Goal: Manage account settings

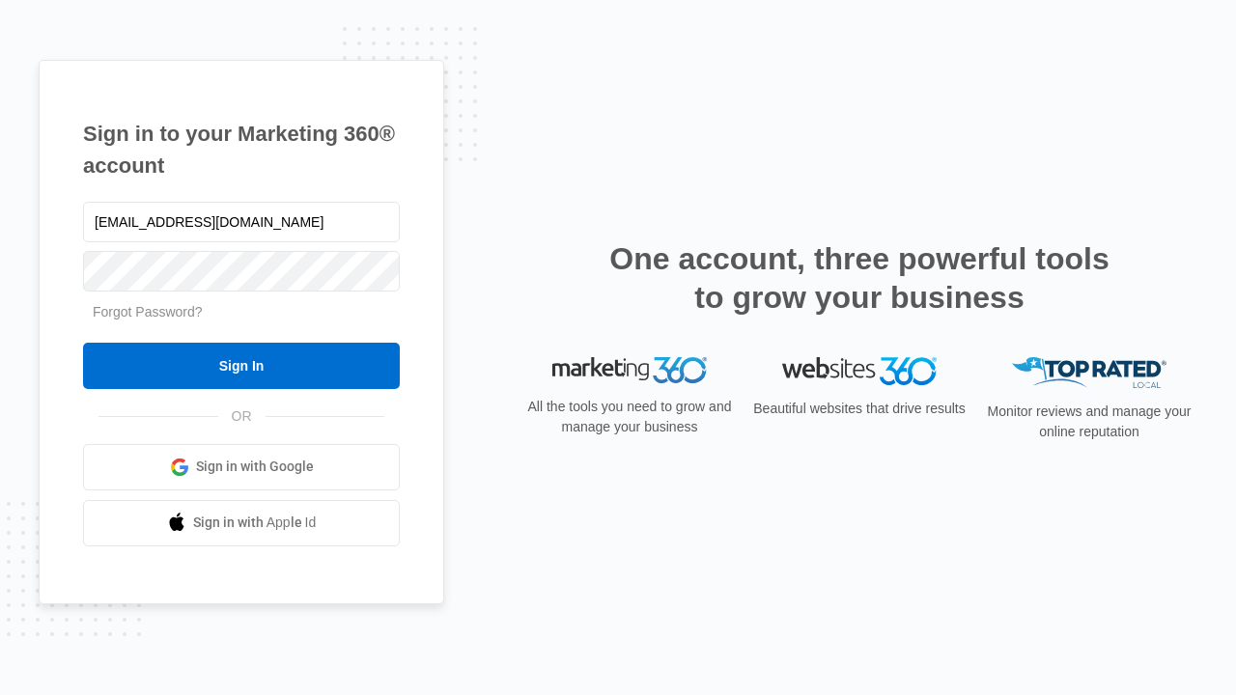
type input "[EMAIL_ADDRESS][DOMAIN_NAME]"
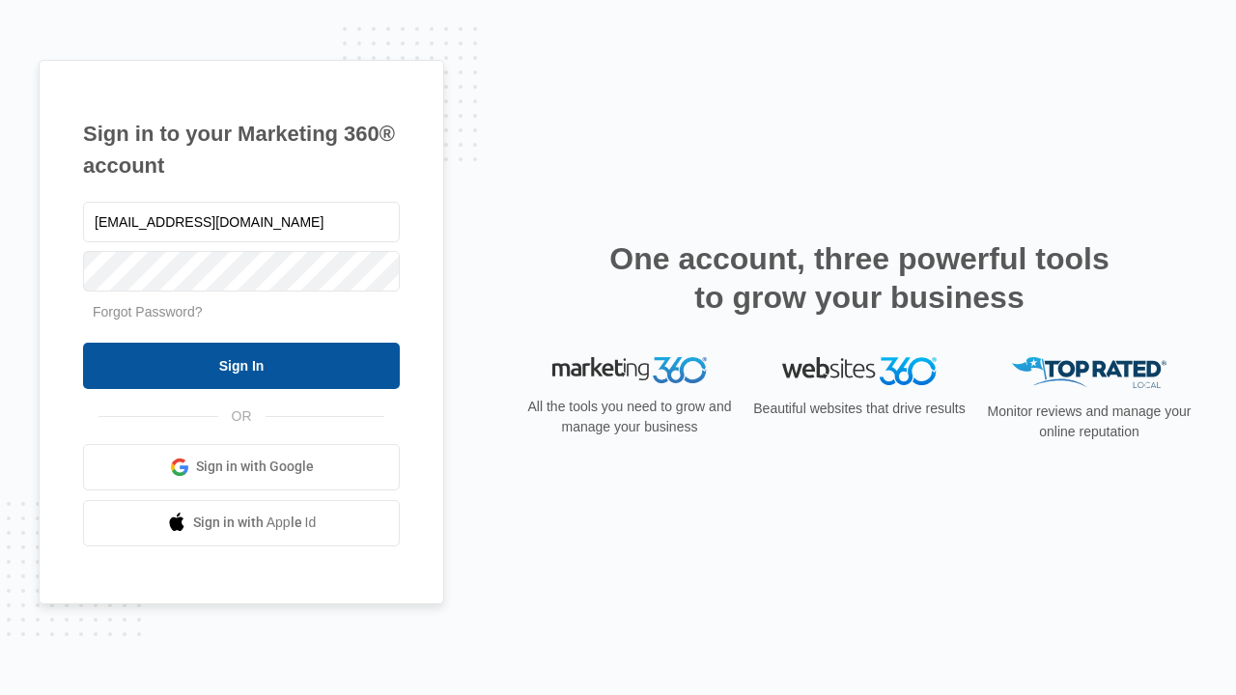
click at [241, 365] on input "Sign In" at bounding box center [241, 366] width 317 height 46
